Goal: Information Seeking & Learning: Learn about a topic

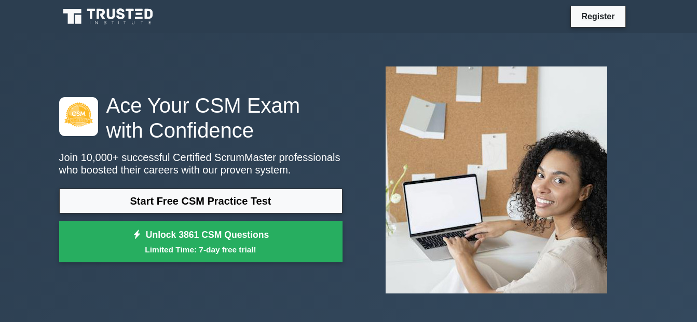
click at [173, 86] on div "Ace Your CSM Exam with Confidence Join 10,000+ successful Certified ScrumMaster…" at bounding box center [348, 179] width 591 height 243
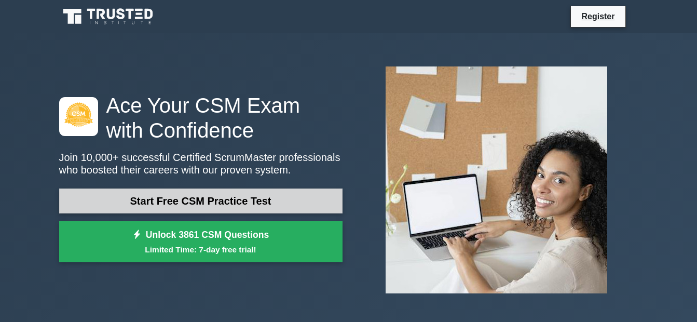
click at [149, 194] on link "Start Free CSM Practice Test" at bounding box center [200, 200] width 283 height 25
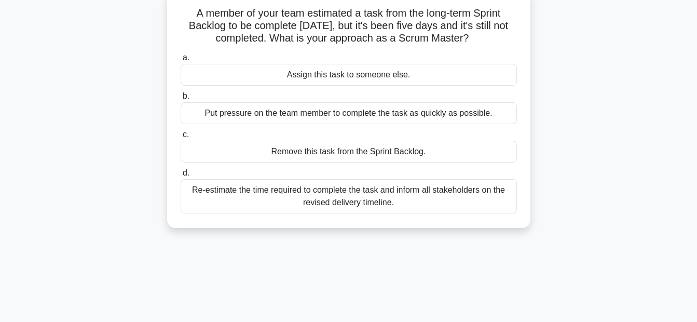
scroll to position [70, 0]
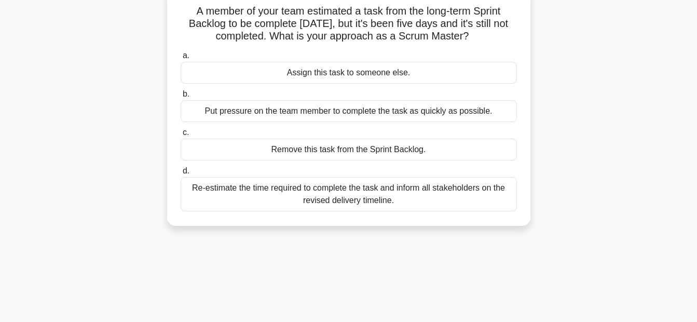
click at [333, 220] on div "A member of your team estimated a task from the long-term Sprint Backlog to be …" at bounding box center [348, 106] width 355 height 229
click at [339, 197] on div "Re-estimate the time required to complete the task and inform all stakeholders …" at bounding box center [349, 194] width 336 height 34
click at [181, 174] on input "d. Re-estimate the time required to complete the task and inform all stakeholde…" at bounding box center [181, 171] width 0 height 7
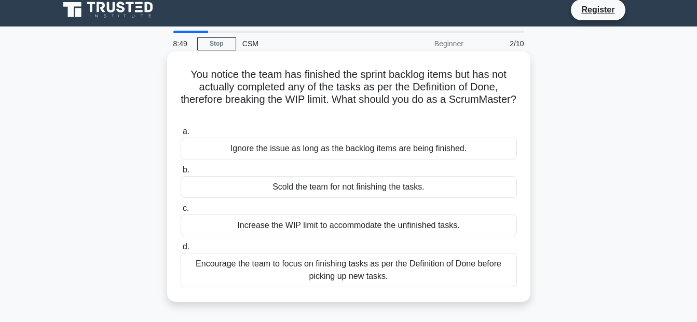
scroll to position [0, 0]
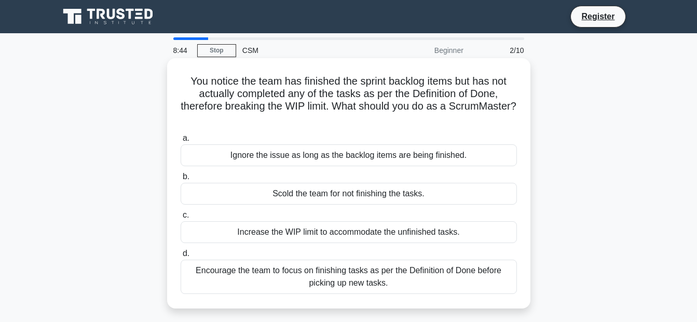
click at [243, 278] on div "Encourage the team to focus on finishing tasks as per the Definition of Done be…" at bounding box center [349, 276] width 336 height 34
click at [181, 257] on input "d. Encourage the team to focus on finishing tasks as per the Definition of Done…" at bounding box center [181, 253] width 0 height 7
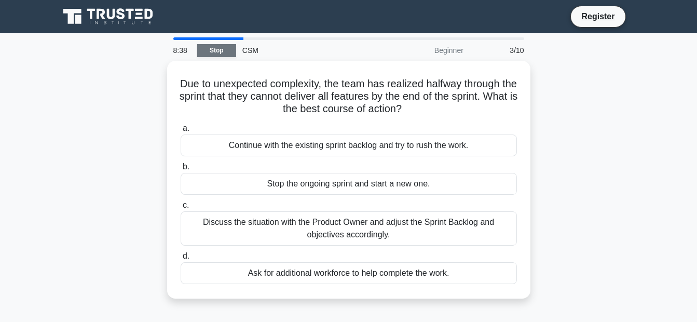
click at [223, 48] on link "Stop" at bounding box center [216, 50] width 39 height 13
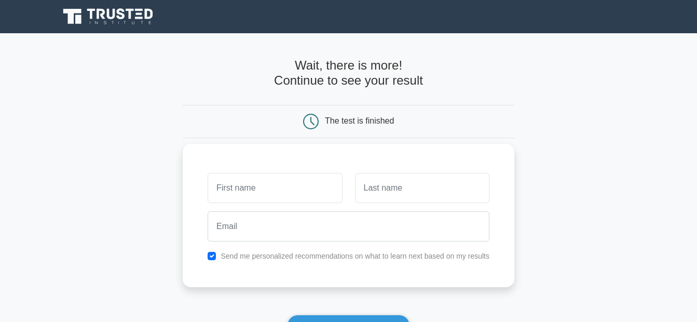
click at [232, 195] on input "text" at bounding box center [275, 188] width 134 height 30
type input "I"
type input "Lamia"
click at [367, 184] on input "text" at bounding box center [422, 188] width 134 height 30
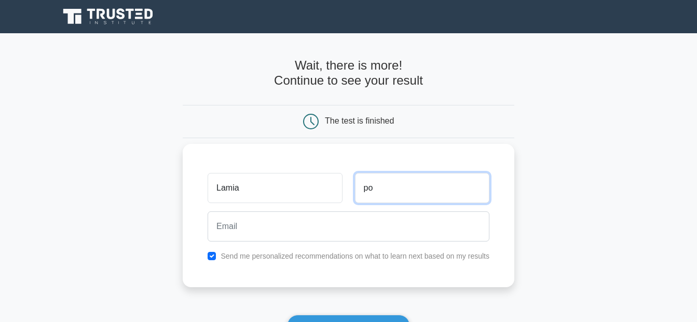
type input "p"
type input "Poushe"
click at [287, 314] on button "Show my results" at bounding box center [348, 325] width 122 height 22
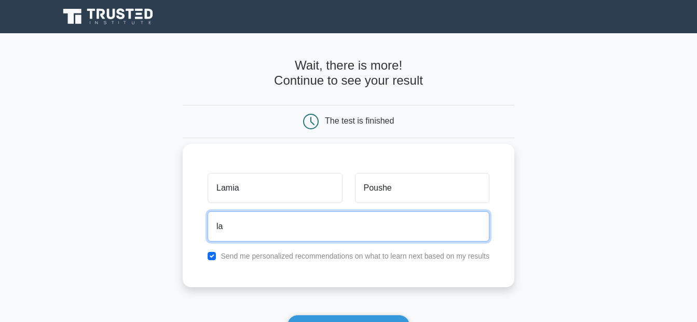
type input "lamia.poushe@gmai.com"
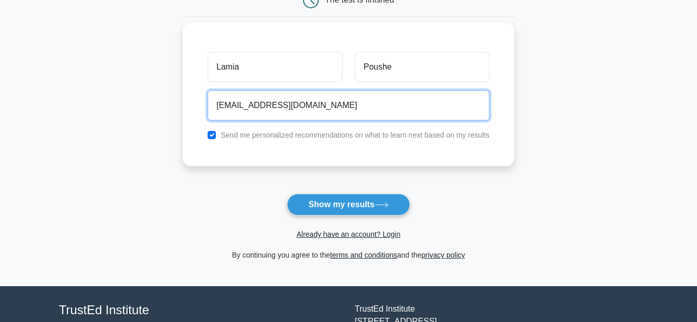
scroll to position [121, 0]
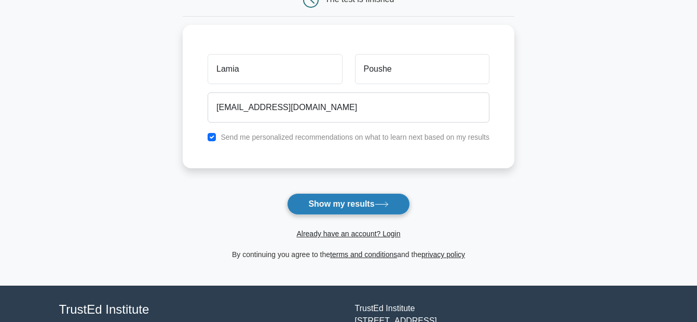
click at [320, 212] on button "Show my results" at bounding box center [348, 204] width 122 height 22
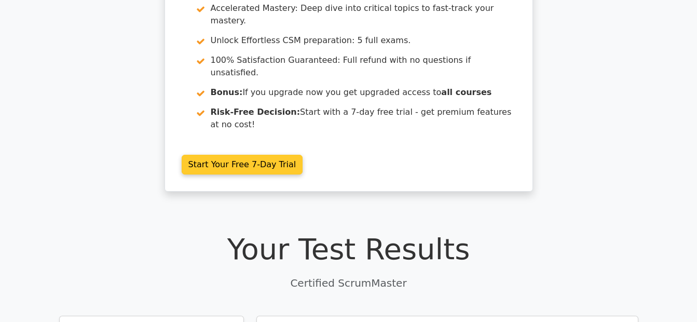
scroll to position [122, 0]
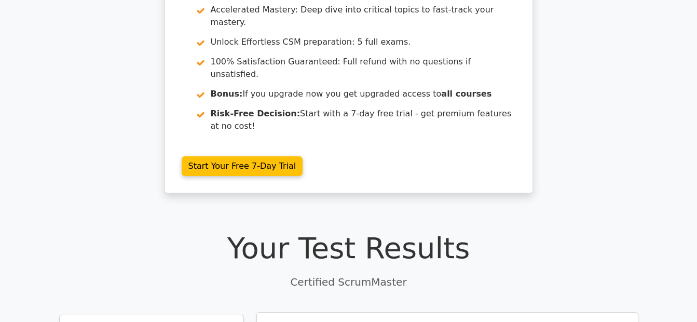
click at [343, 274] on p "Certified ScrumMaster" at bounding box center [348, 282] width 579 height 16
click at [481, 230] on div "Your Test Results Certified ScrumMaster" at bounding box center [348, 259] width 579 height 59
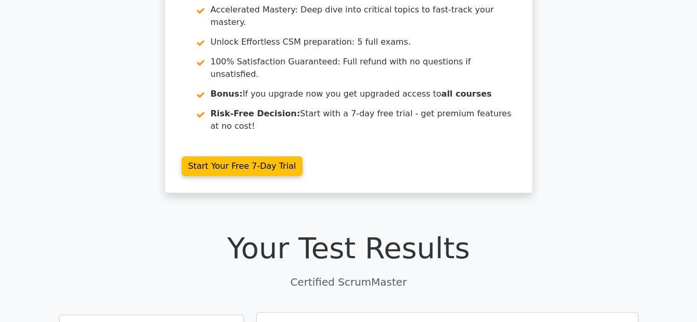
click at [478, 230] on h1 "Your Test Results" at bounding box center [348, 247] width 579 height 35
